Goal: Transaction & Acquisition: Book appointment/travel/reservation

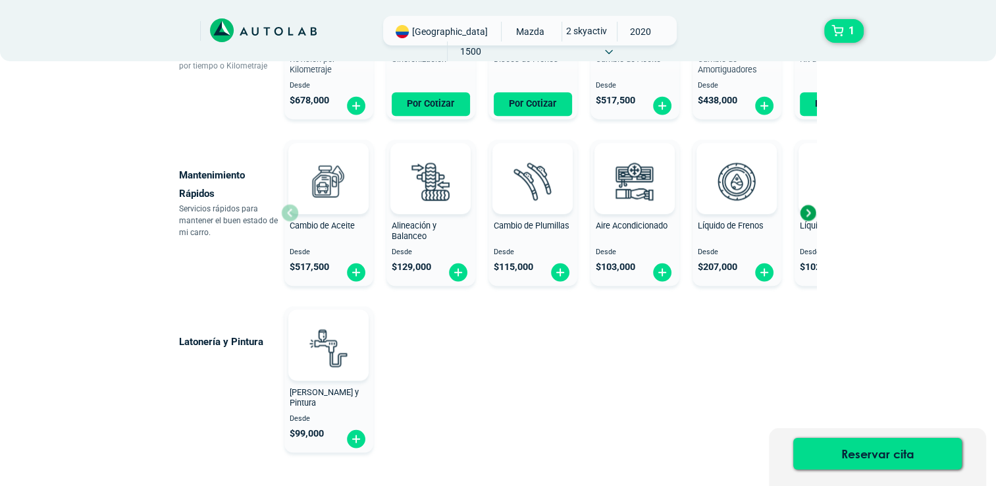
scroll to position [762, 0]
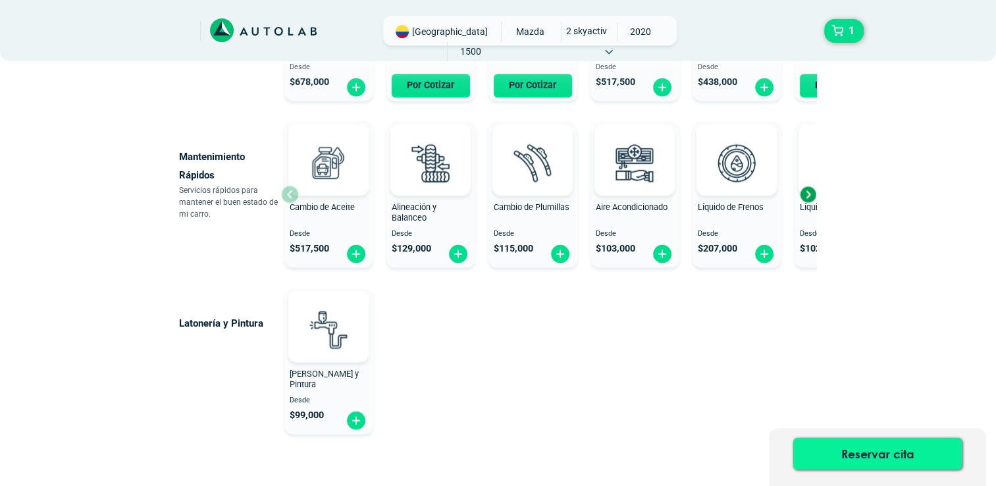
click at [867, 454] on button "Reservar cita" at bounding box center [877, 454] width 169 height 32
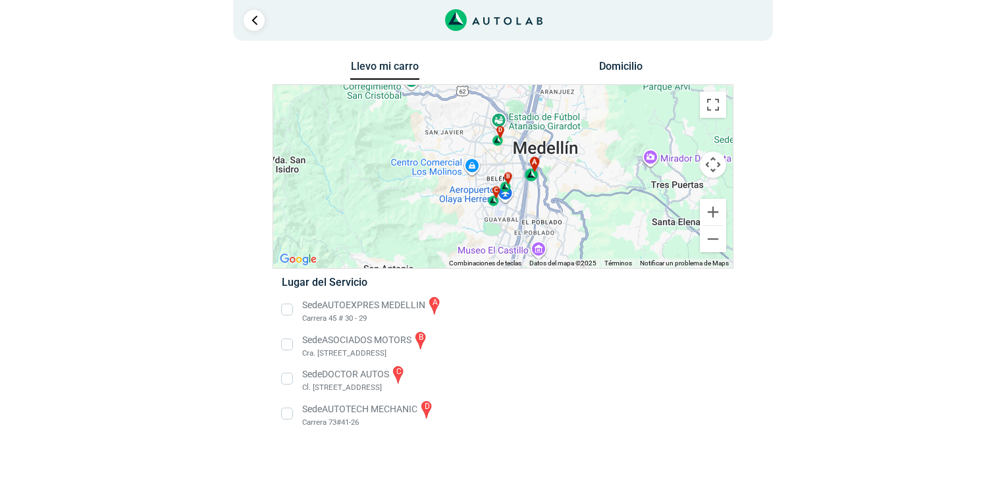
click at [532, 175] on div "a" at bounding box center [532, 169] width 15 height 24
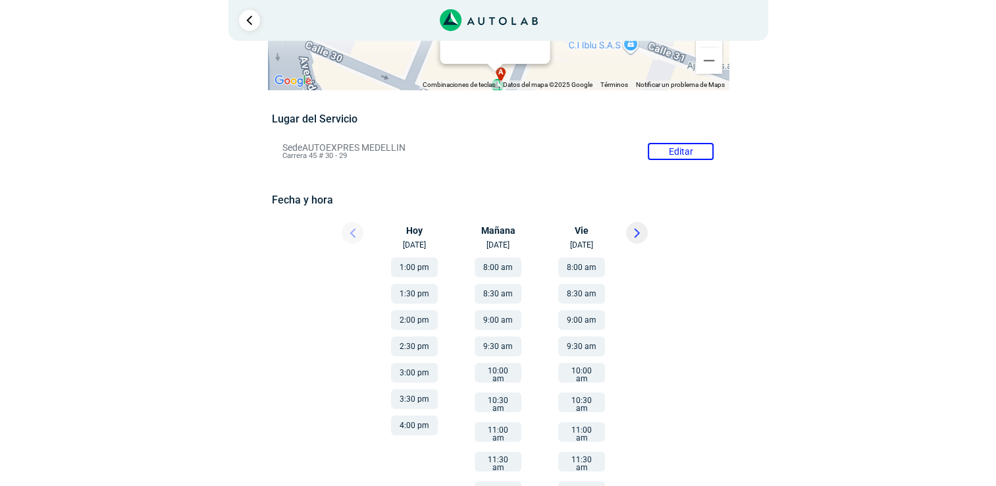
scroll to position [57, 0]
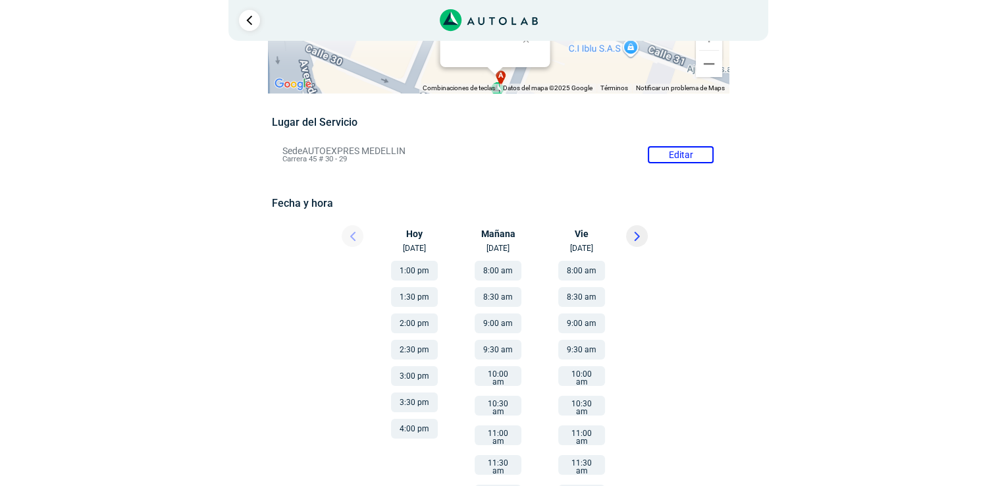
click at [412, 298] on button "1:30 pm" at bounding box center [414, 297] width 47 height 20
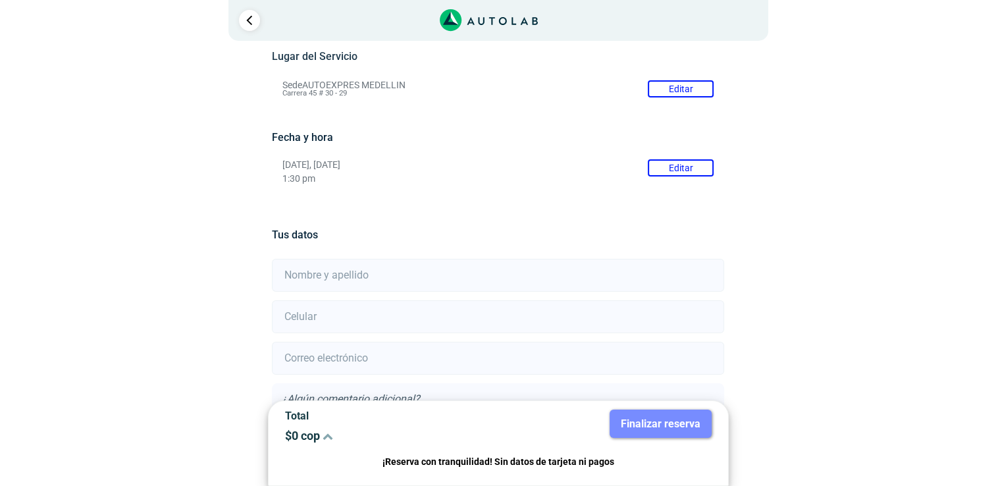
scroll to position [228, 0]
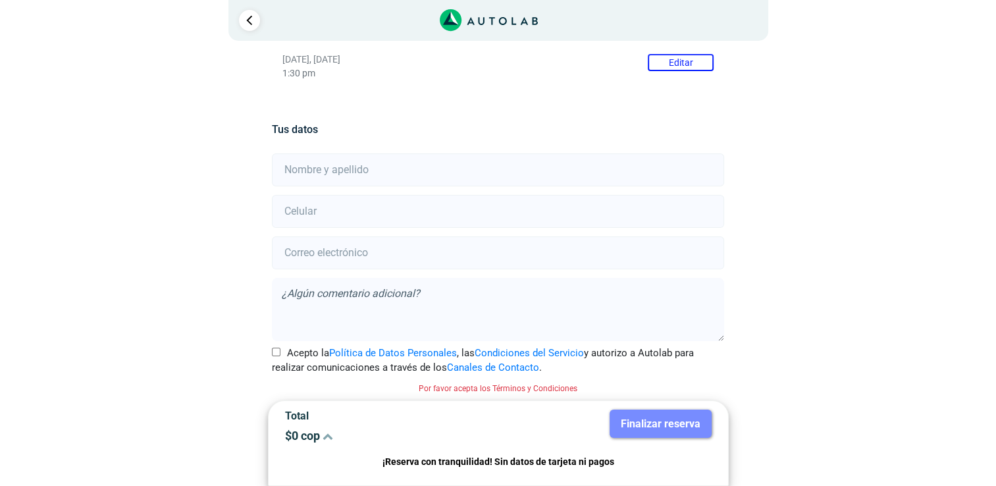
click at [454, 173] on input "text" at bounding box center [498, 169] width 452 height 33
type input "[PERSON_NAME] [PERSON_NAME]"
type input "3116192881"
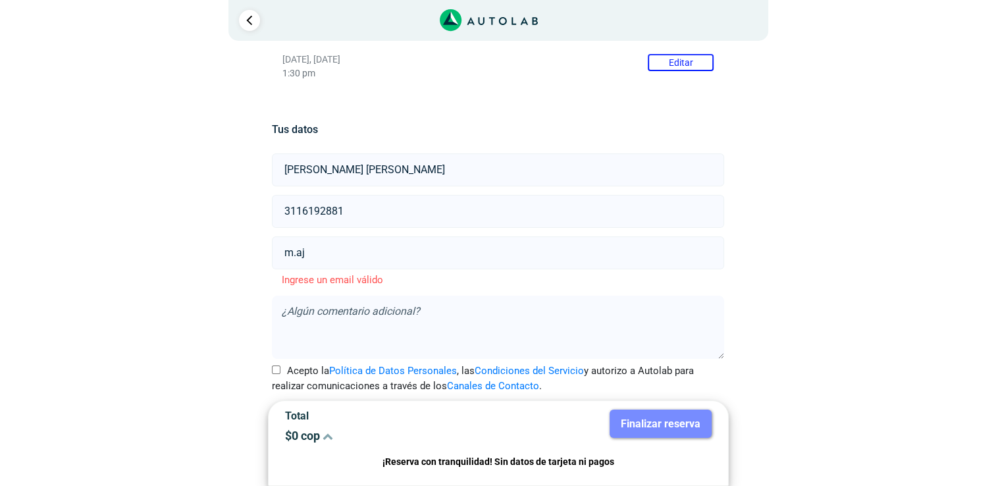
type input "[EMAIL_ADDRESS][DOMAIN_NAME]"
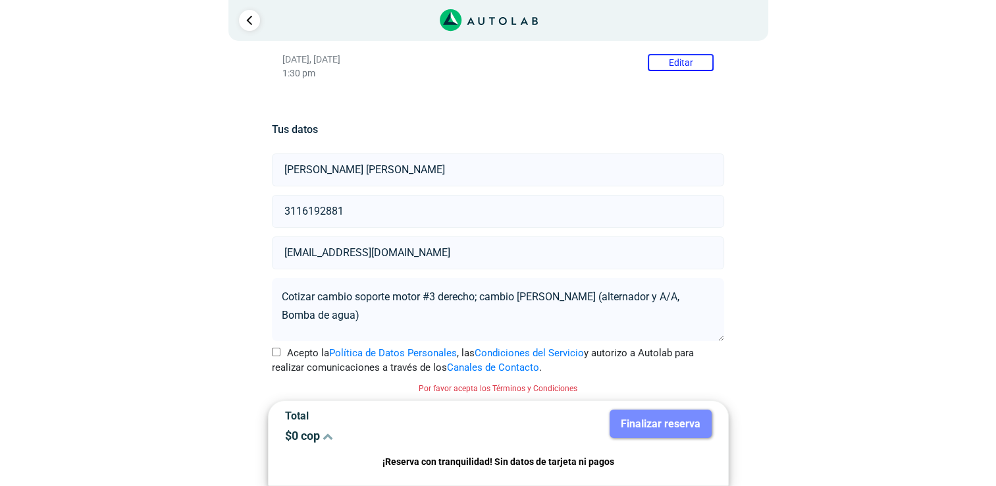
click at [662, 292] on textarea "Cotizar cambio soporte motor #3 derecho; cambio [PERSON_NAME] (alternador y A/A…" at bounding box center [498, 309] width 452 height 63
click at [523, 315] on textarea "Cotizar cambio soporte motor #3 derecho; cambio [PERSON_NAME] (alternador y A/A…" at bounding box center [498, 309] width 452 height 63
click at [308, 315] on textarea "Cotizar cambio soporte motor #3 derecho; cambio [PERSON_NAME] (alternador y A/A…" at bounding box center [498, 309] width 452 height 63
click at [838, 289] on div "Llevo mi carro [GEOGRAPHIC_DATA] ← Mover a la izquierda → Mover a la derecha ↑ …" at bounding box center [498, 158] width 790 height 658
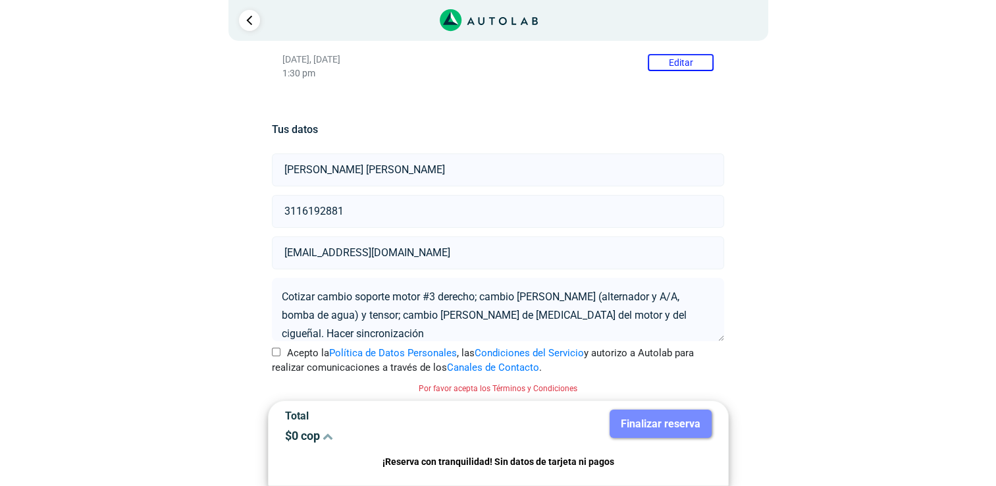
type textarea "Cotizar cambio soporte motor #3 derecho; cambio [PERSON_NAME] (alternador y A/A…"
click at [273, 352] on input "Acepto la Política de Datos Personales , las Condiciones del Servicio y autoriz…" at bounding box center [276, 352] width 9 height 9
checkbox input "true"
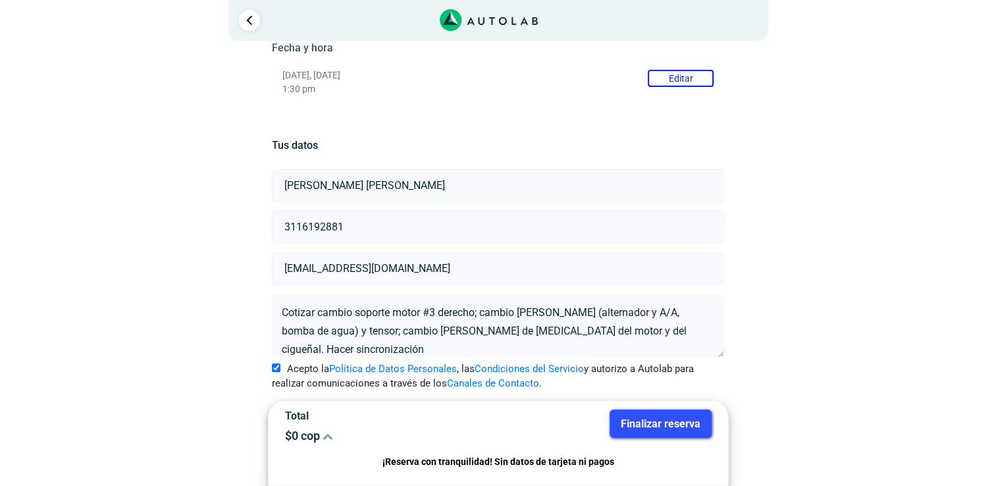
scroll to position [211, 0]
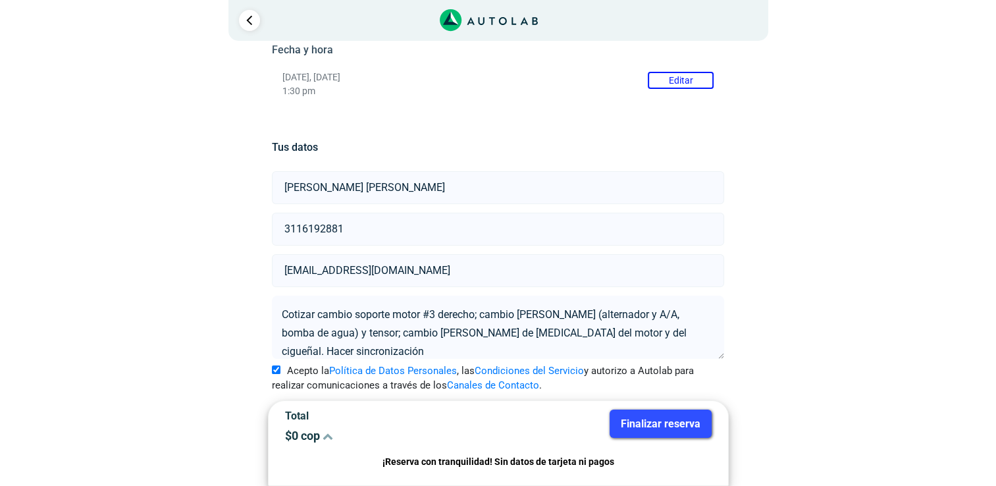
click at [674, 417] on button "Finalizar reserva" at bounding box center [661, 424] width 102 height 28
